Goal: Task Accomplishment & Management: Manage account settings

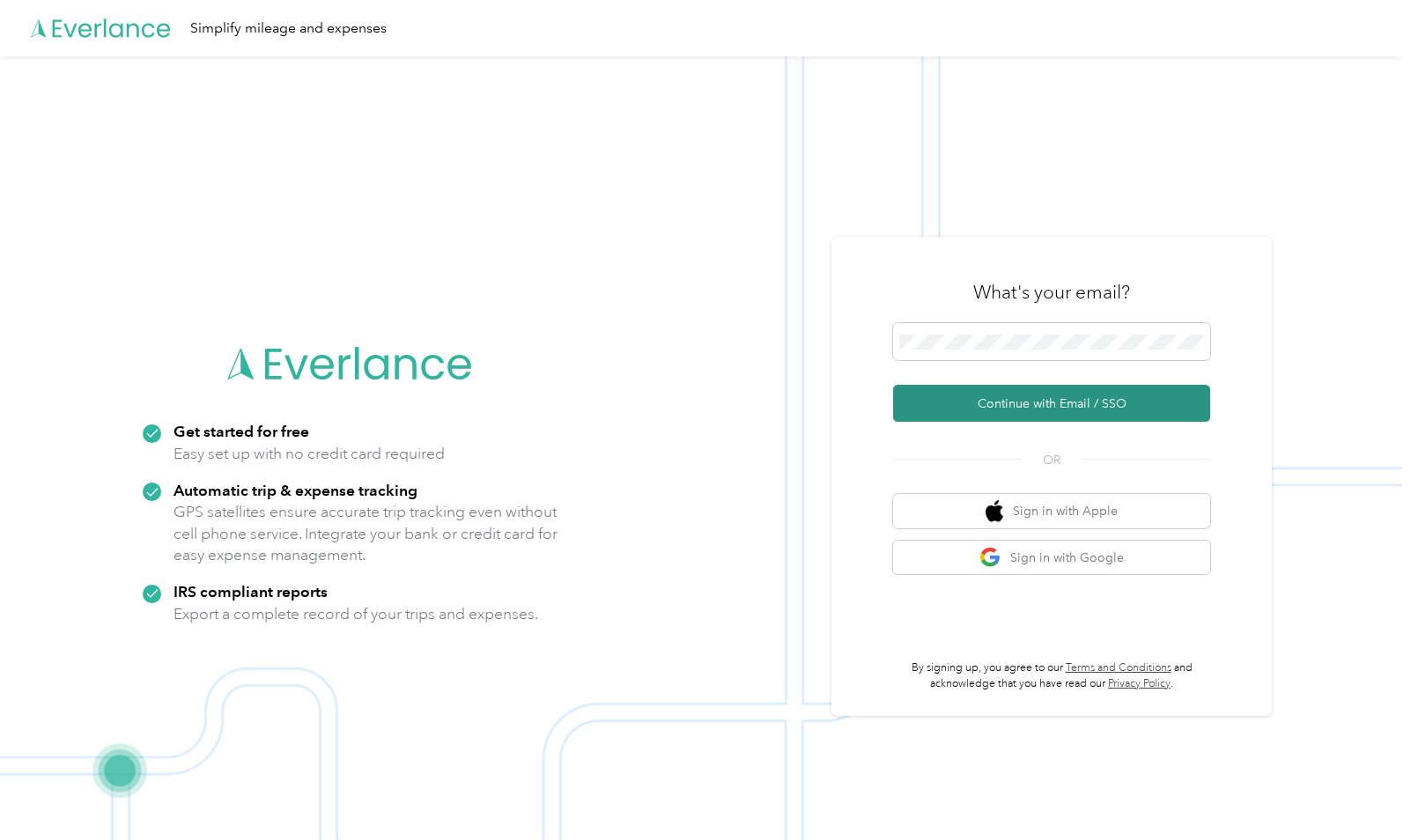
click at [969, 410] on button "Continue with Email / SSO" at bounding box center [1051, 403] width 317 height 37
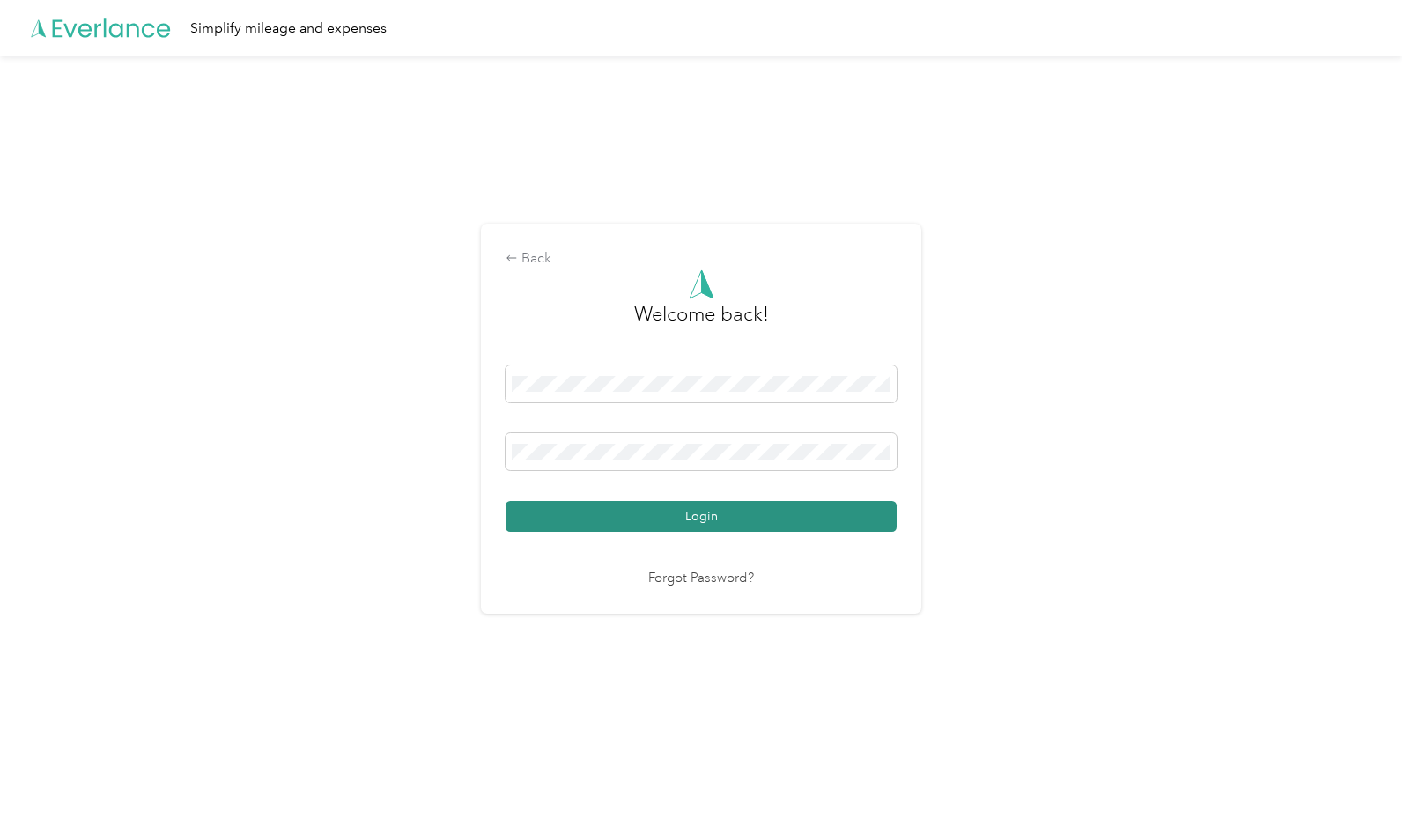
click at [707, 515] on button "Login" at bounding box center [702, 516] width 392 height 30
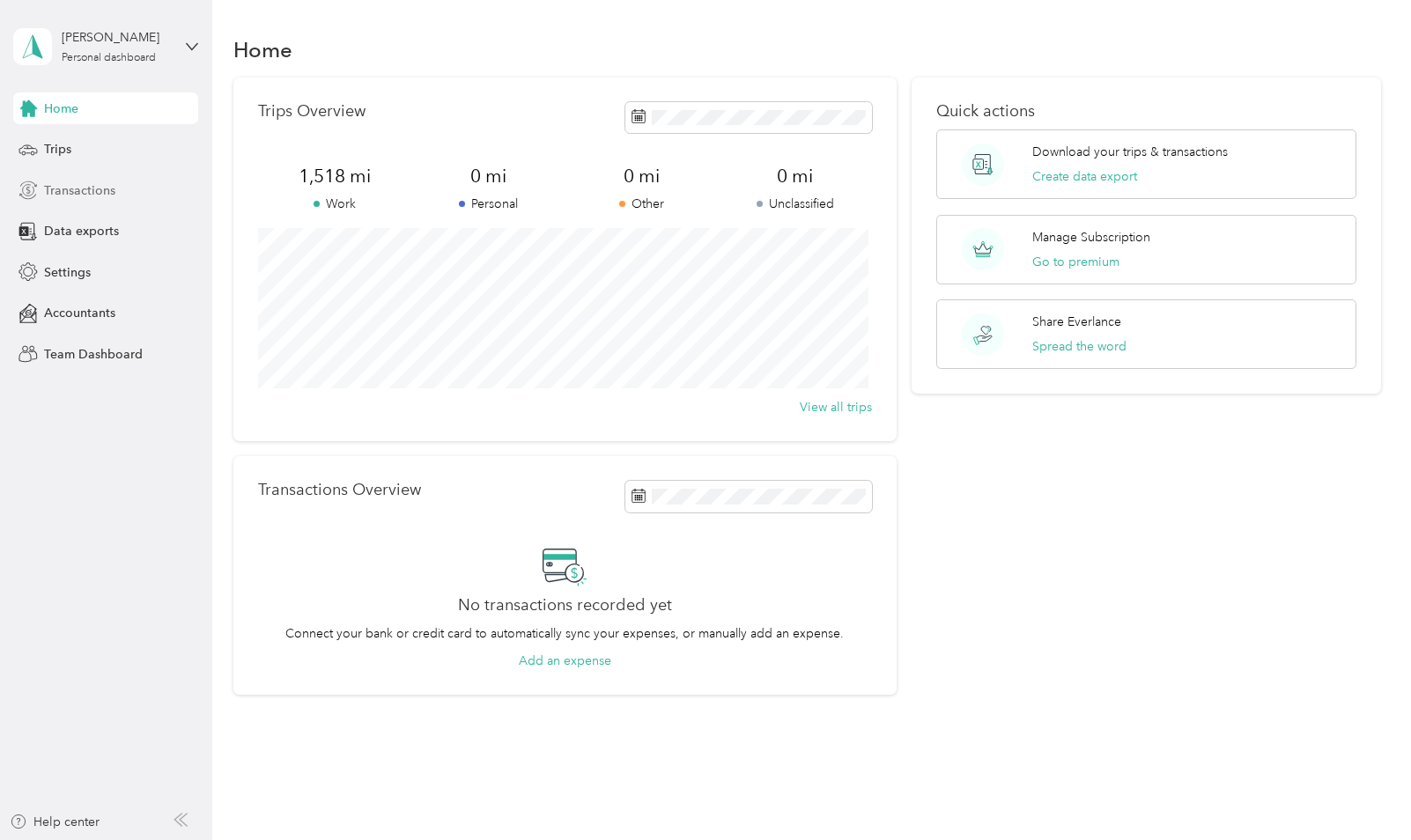
click at [90, 190] on span "Transactions" at bounding box center [79, 191] width 71 height 18
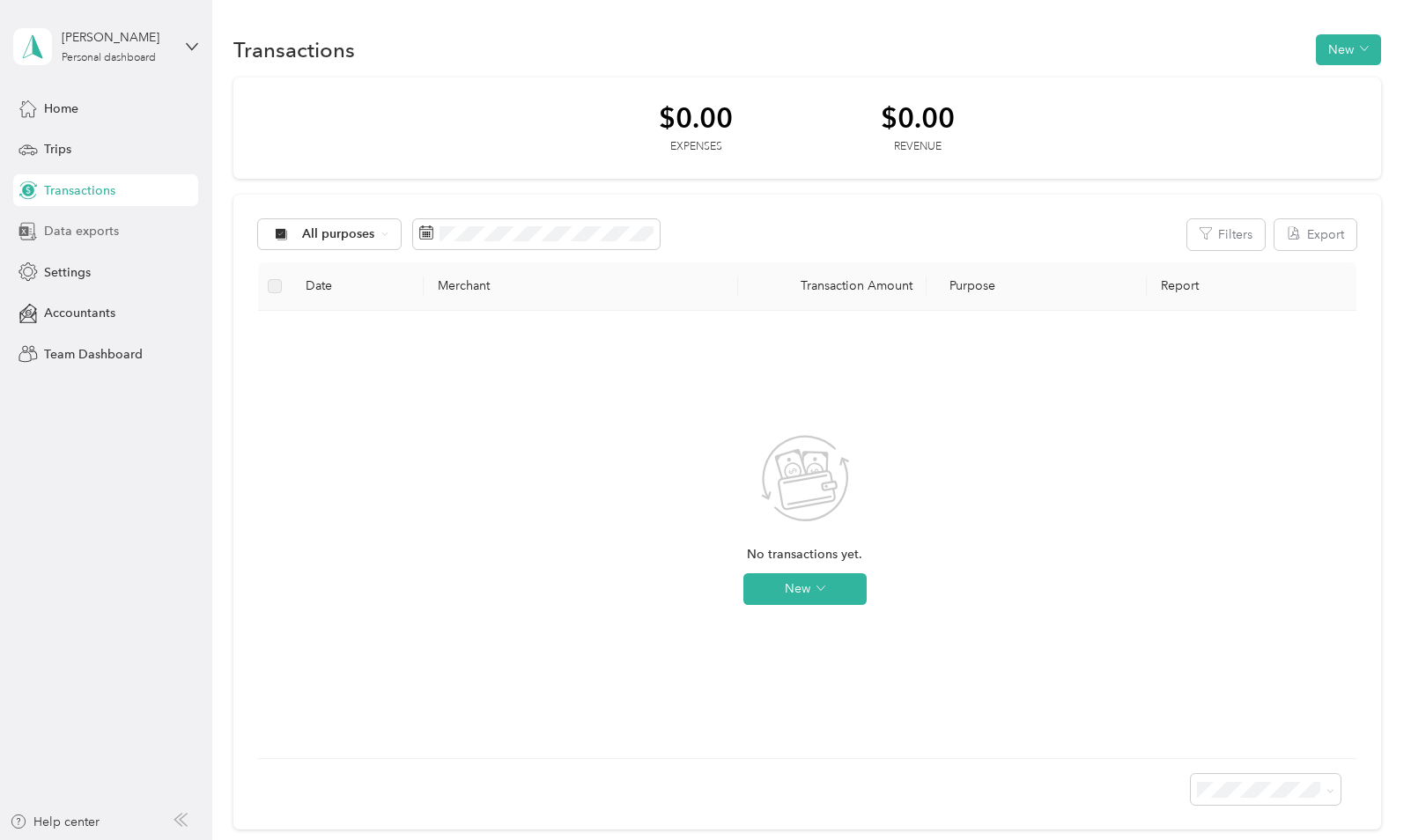
click at [92, 235] on span "Data exports" at bounding box center [81, 231] width 75 height 18
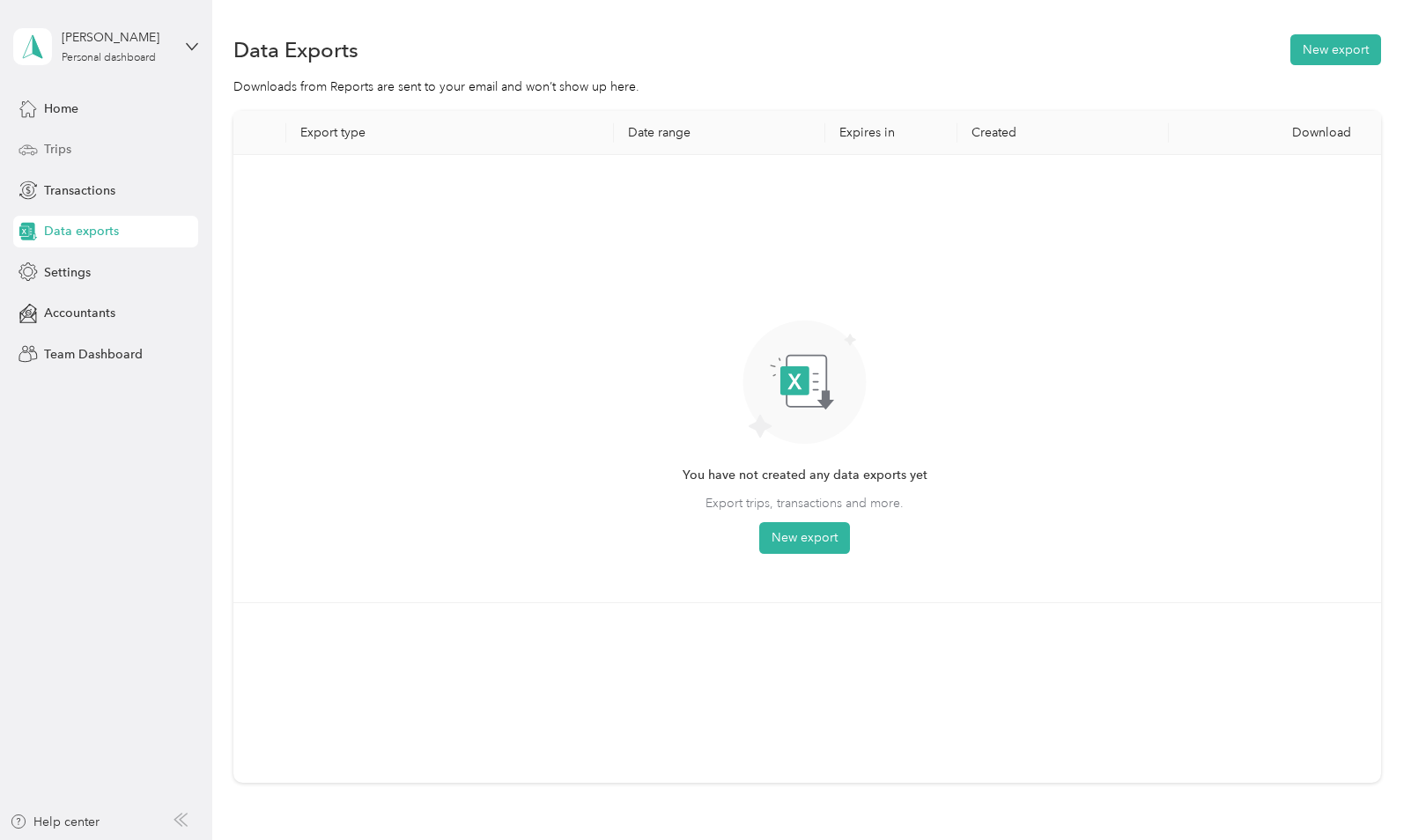
click at [55, 150] on span "Trips" at bounding box center [58, 150] width 28 height 18
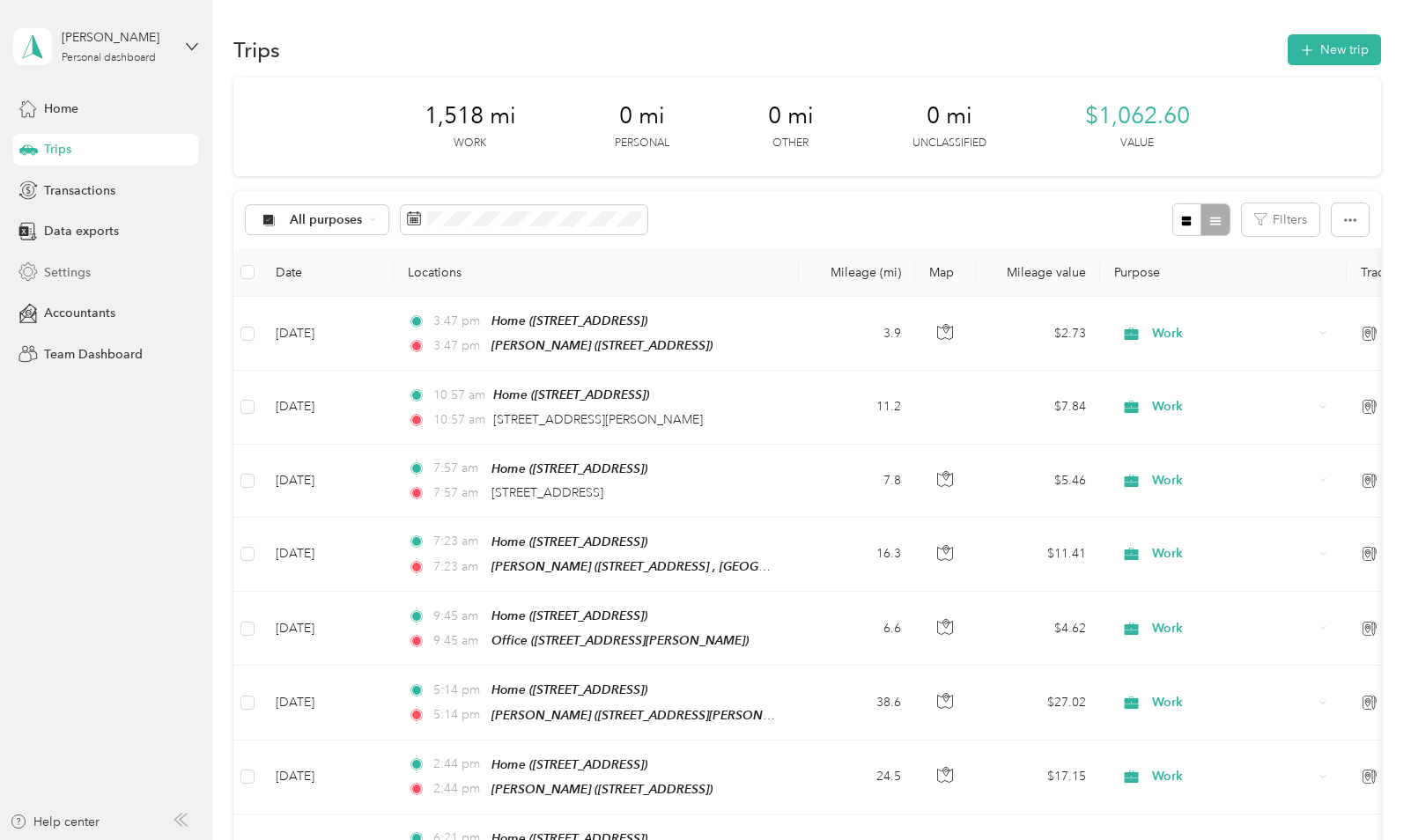
click at [62, 277] on span "Settings" at bounding box center [67, 272] width 47 height 18
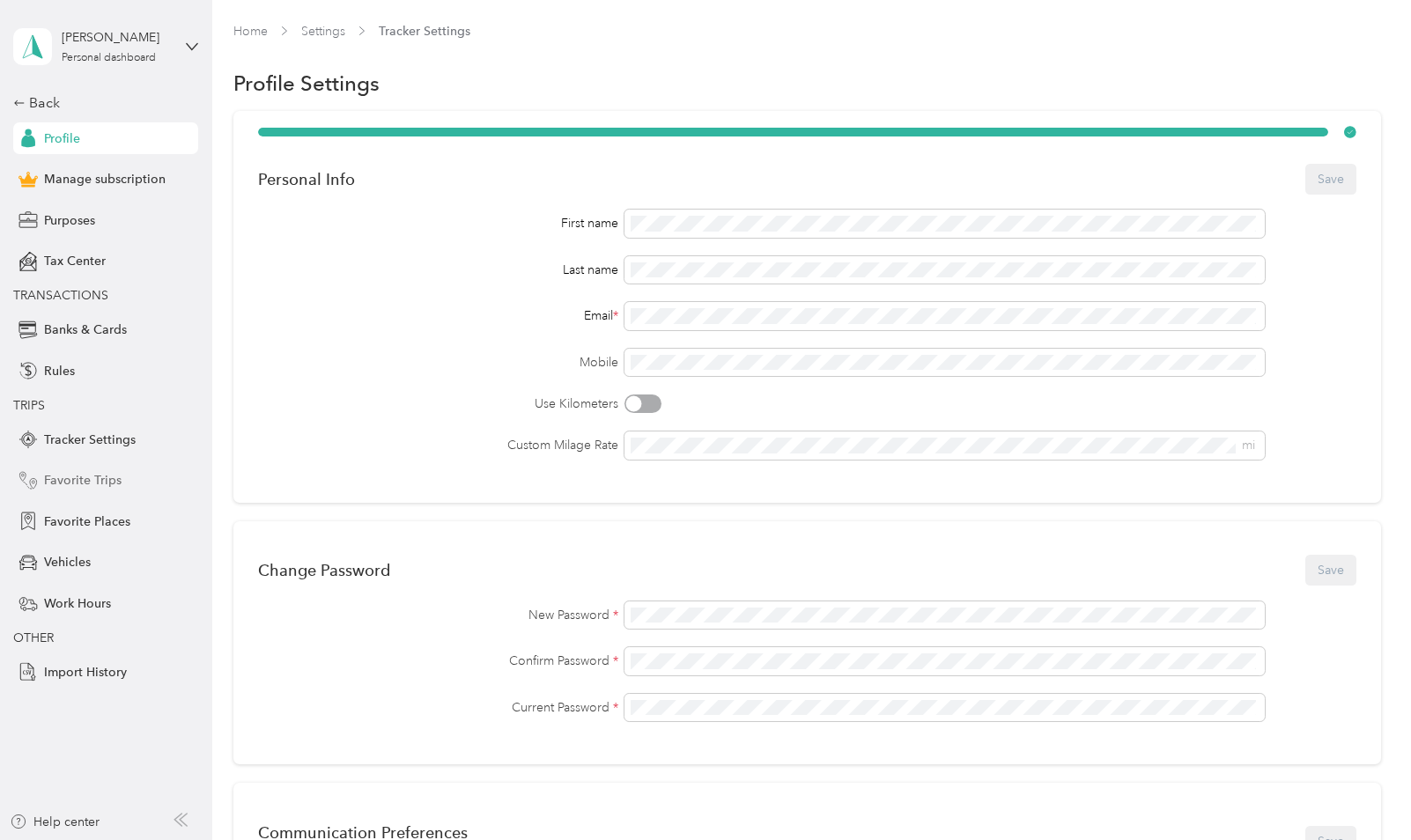
click at [65, 486] on span "Favorite Trips" at bounding box center [83, 480] width 78 height 18
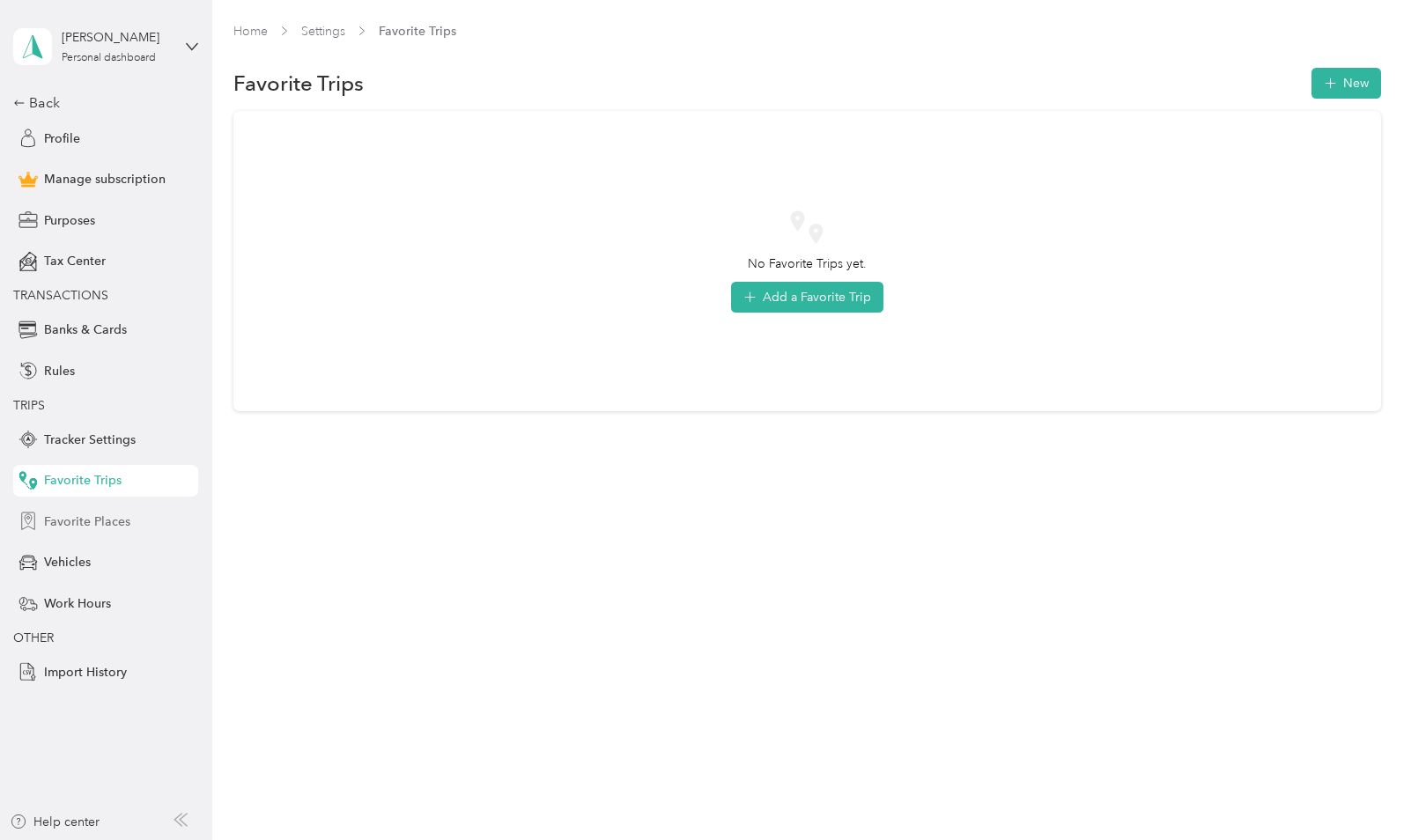
click at [61, 522] on span "Favorite Places" at bounding box center [87, 522] width 86 height 18
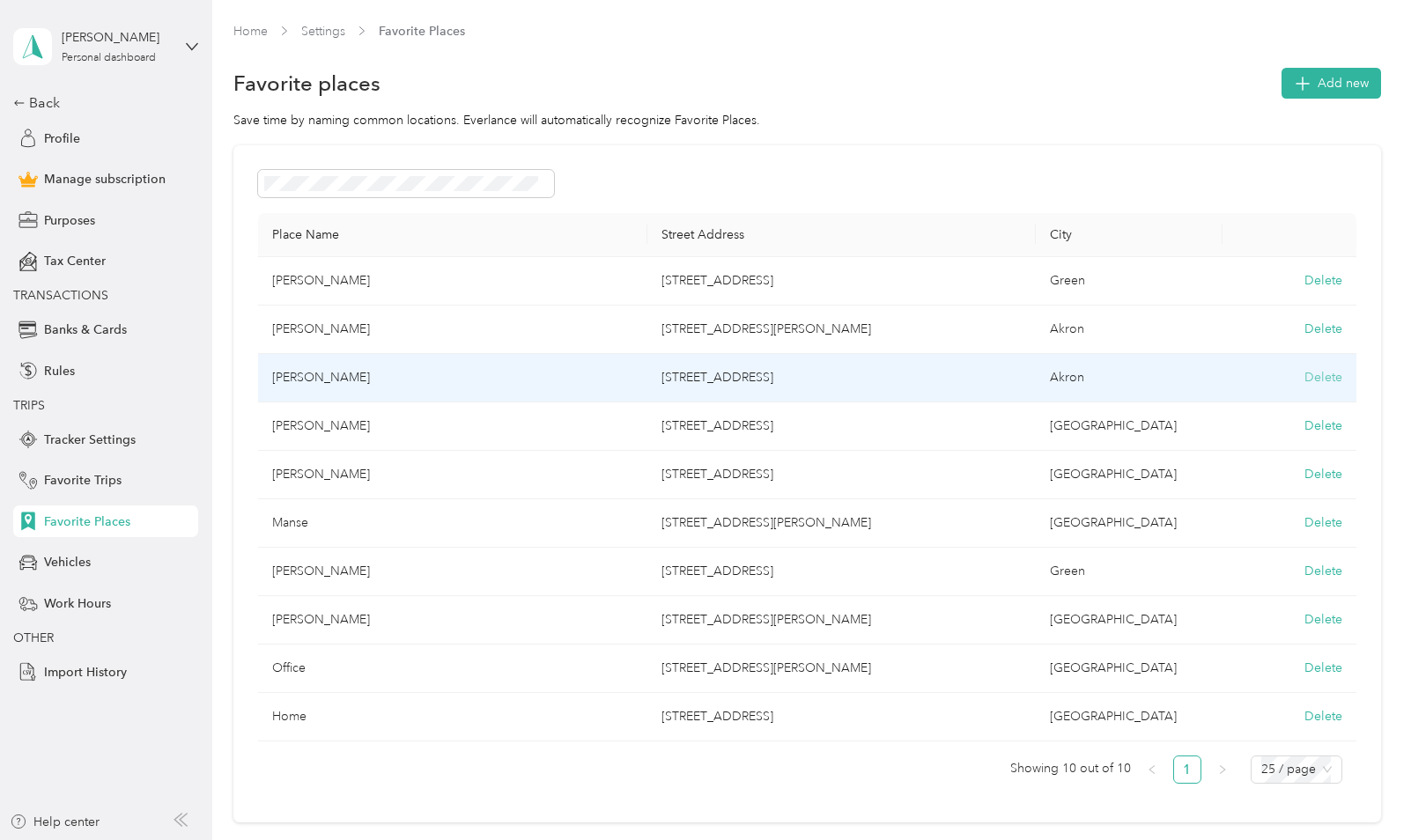
click at [1308, 374] on button "Delete" at bounding box center [1323, 378] width 38 height 18
click at [1262, 399] on button "Yes, delete" at bounding box center [1245, 399] width 71 height 29
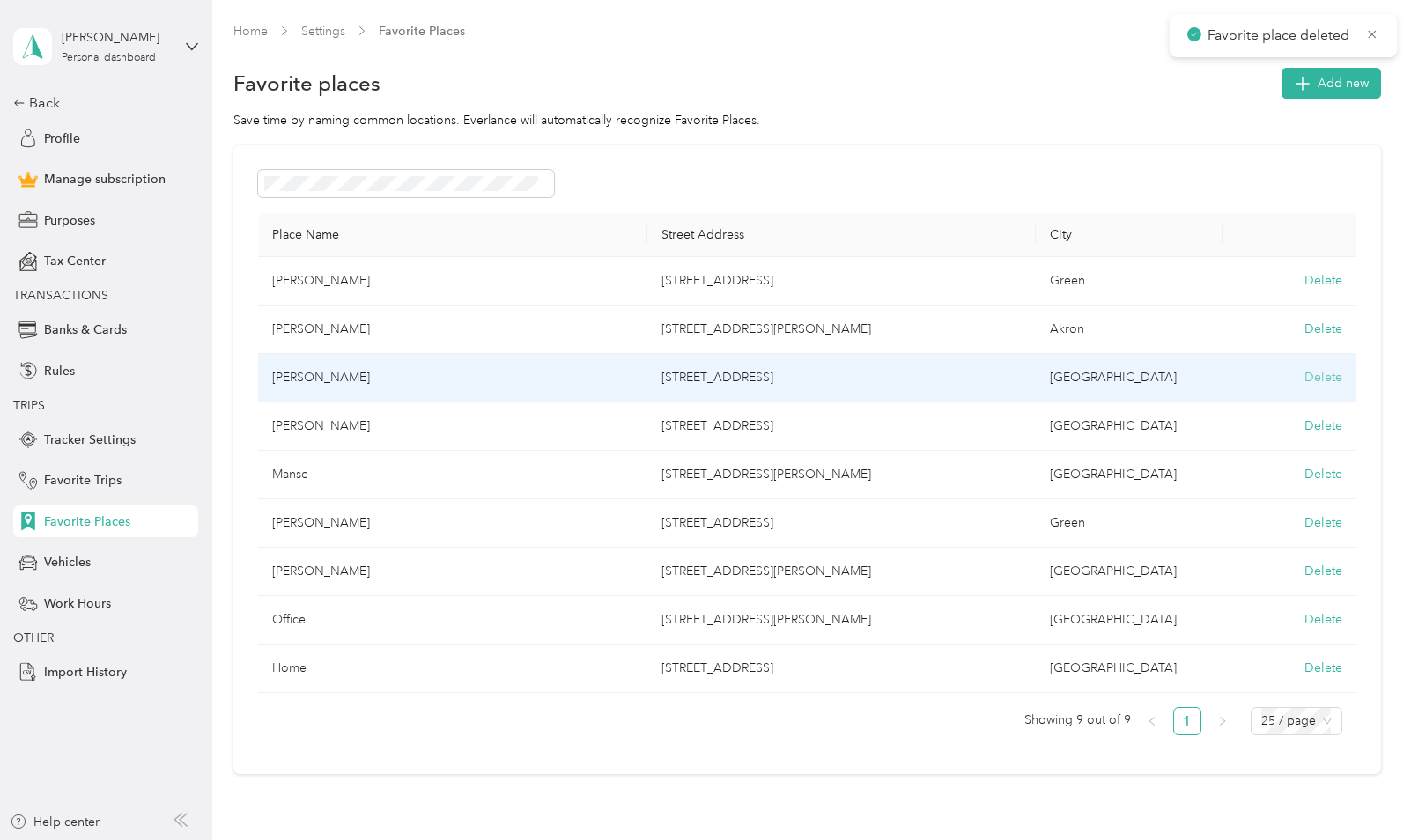
click at [1318, 380] on button "Delete" at bounding box center [1323, 378] width 38 height 18
click at [1260, 401] on button "Yes, delete" at bounding box center [1245, 399] width 71 height 29
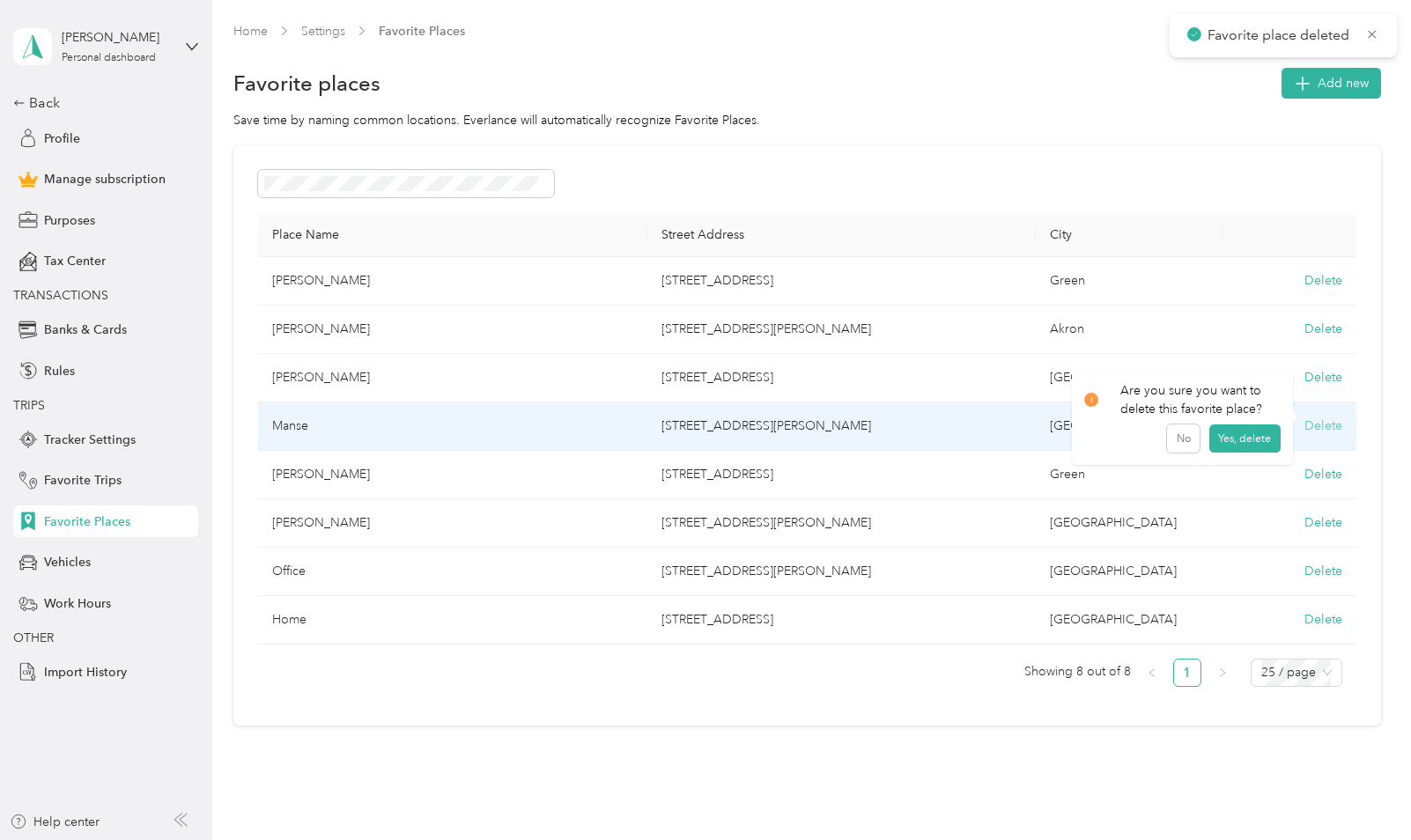
click at [1323, 426] on button "Delete" at bounding box center [1323, 426] width 38 height 18
click at [1256, 444] on button "Yes, delete" at bounding box center [1245, 447] width 71 height 29
